Goal: Task Accomplishment & Management: Manage account settings

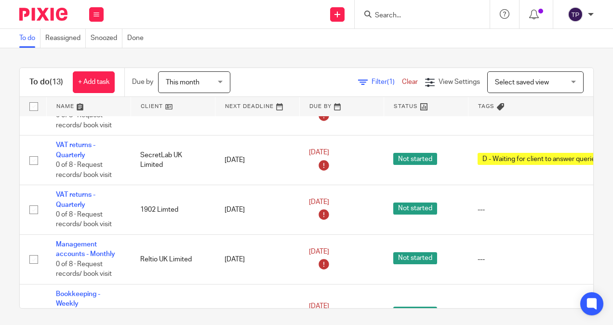
scroll to position [190, 0]
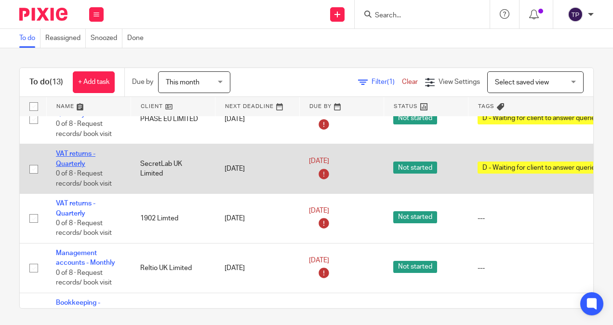
click at [68, 154] on link "VAT returns - Quarterly" at bounding box center [75, 158] width 39 height 16
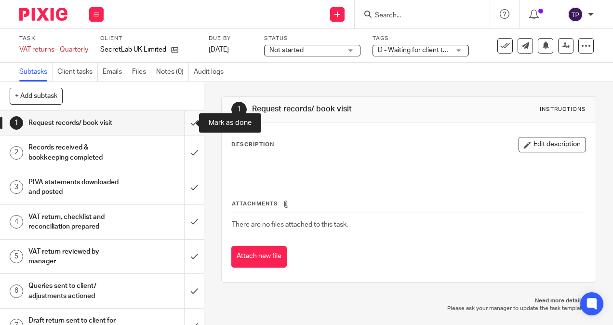
click at [188, 125] on input "submit" at bounding box center [102, 123] width 204 height 24
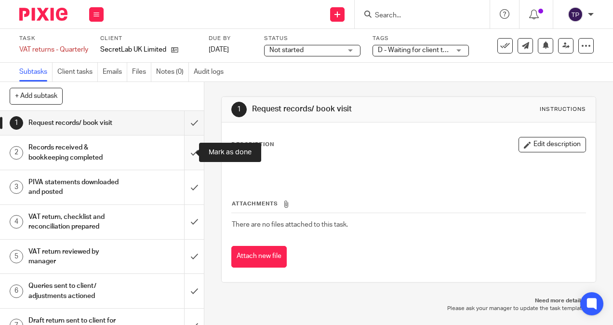
click at [185, 148] on input "submit" at bounding box center [102, 152] width 204 height 34
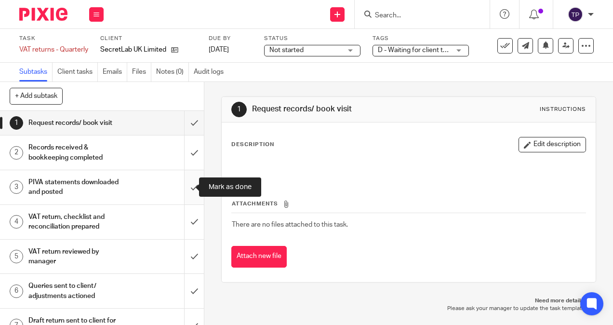
click at [181, 186] on input "submit" at bounding box center [102, 187] width 204 height 34
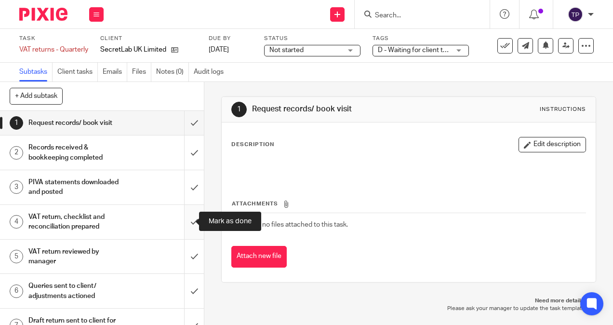
click at [183, 214] on input "submit" at bounding box center [102, 222] width 204 height 34
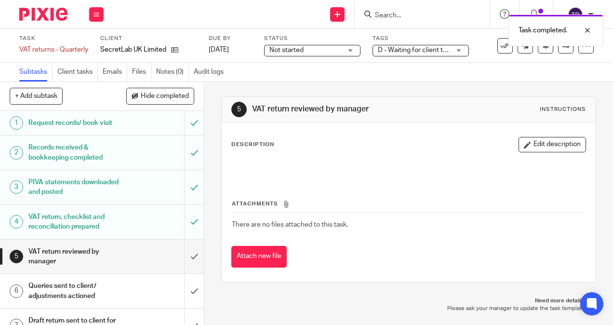
click at [322, 153] on div "Description Edit description" at bounding box center [408, 158] width 354 height 43
click at [535, 142] on button "Edit description" at bounding box center [551, 144] width 67 height 15
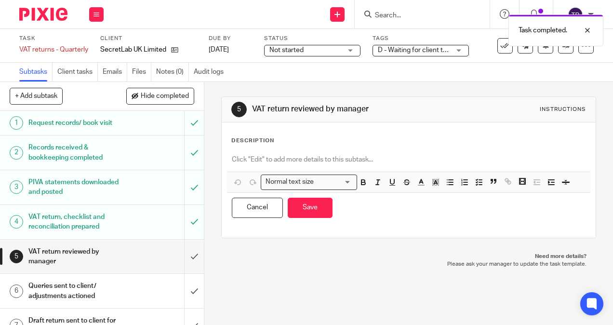
click at [375, 155] on p at bounding box center [408, 160] width 353 height 10
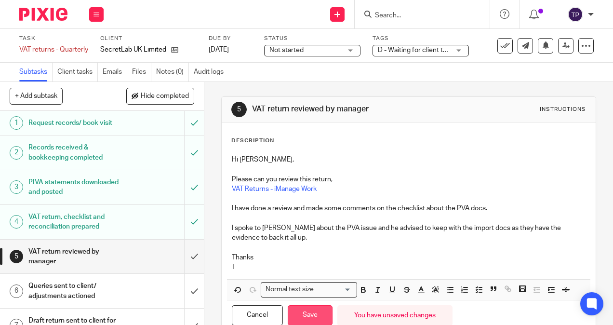
click at [310, 306] on button "Save" at bounding box center [309, 315] width 45 height 21
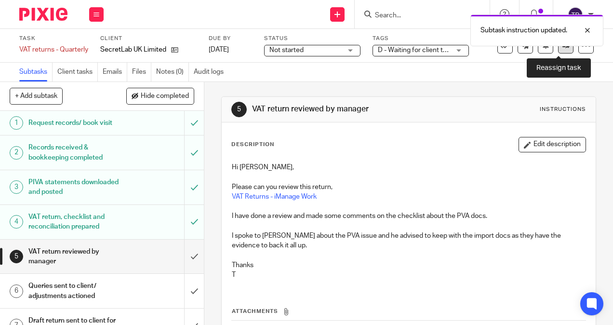
click at [558, 51] on link at bounding box center [565, 45] width 15 height 15
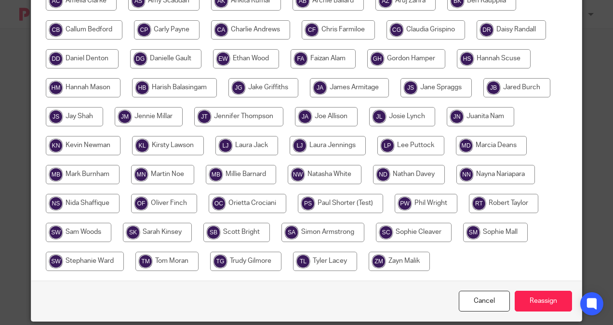
scroll to position [229, 0]
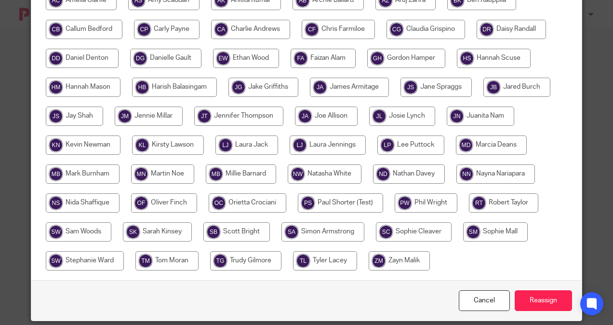
click at [236, 231] on input "radio" at bounding box center [236, 231] width 66 height 19
radio input "true"
click at [554, 295] on input "Reassign" at bounding box center [542, 300] width 57 height 21
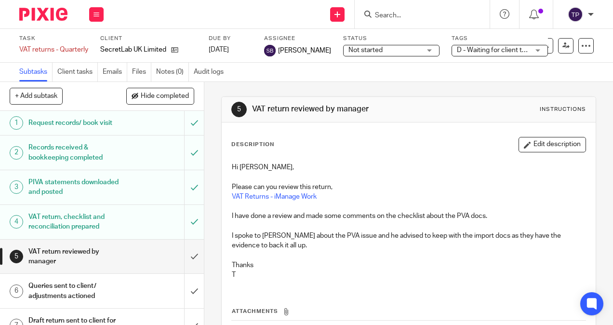
click at [27, 20] on img at bounding box center [43, 14] width 48 height 13
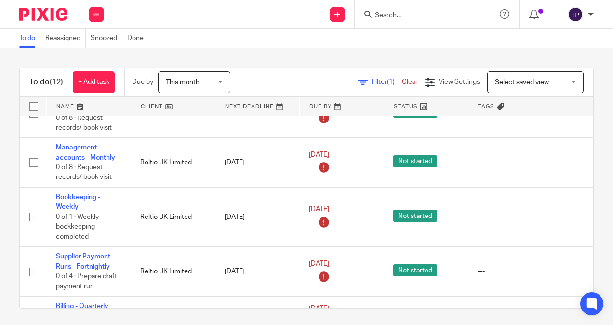
scroll to position [247, 0]
